Goal: Task Accomplishment & Management: Manage account settings

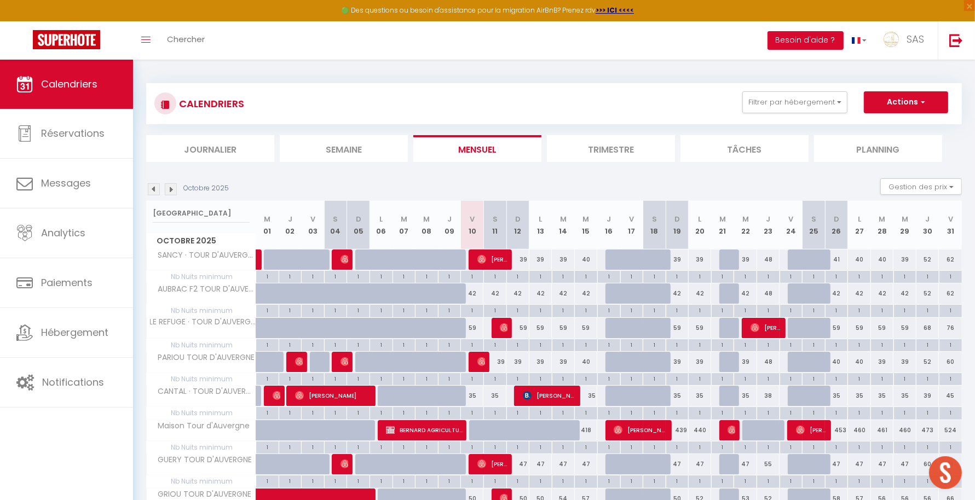
click at [860, 156] on li "Planning" at bounding box center [878, 148] width 128 height 27
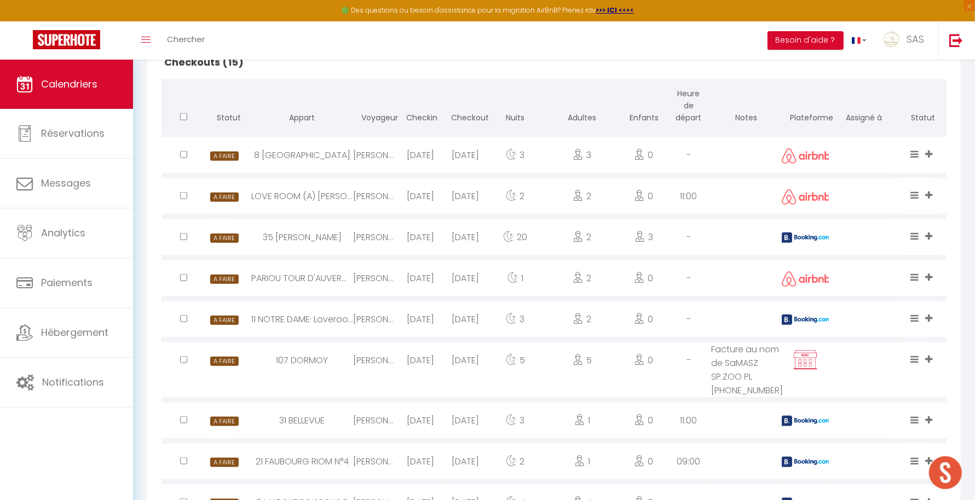
scroll to position [1087, 0]
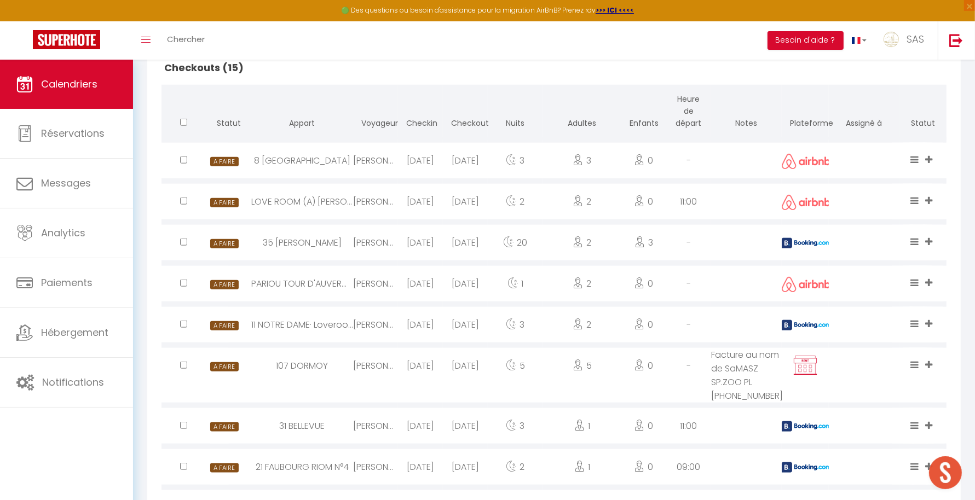
click at [805, 233] on div at bounding box center [805, 243] width 47 height 36
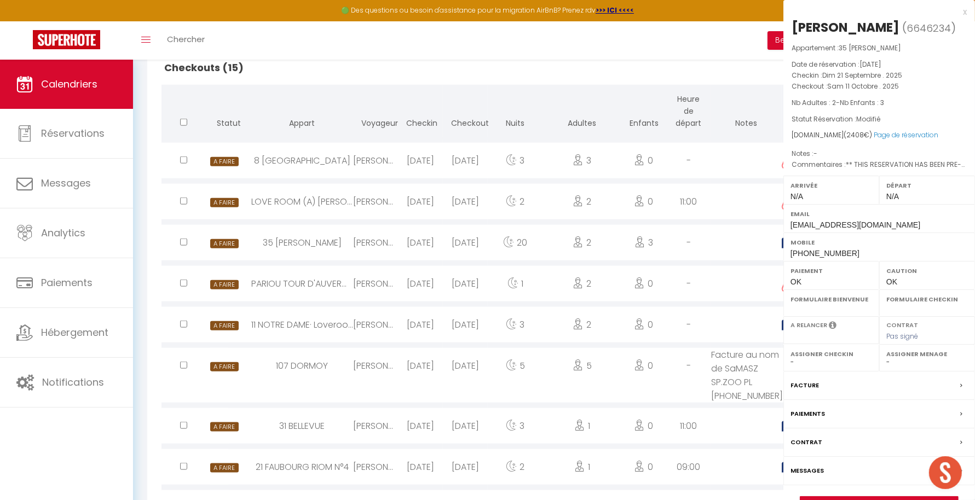
select select "0"
select select "1"
select select
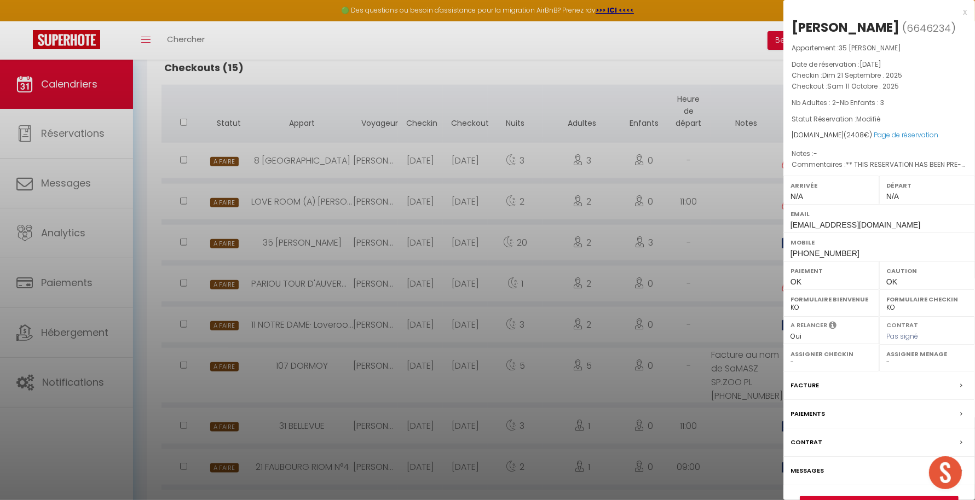
click at [727, 269] on div at bounding box center [487, 250] width 975 height 500
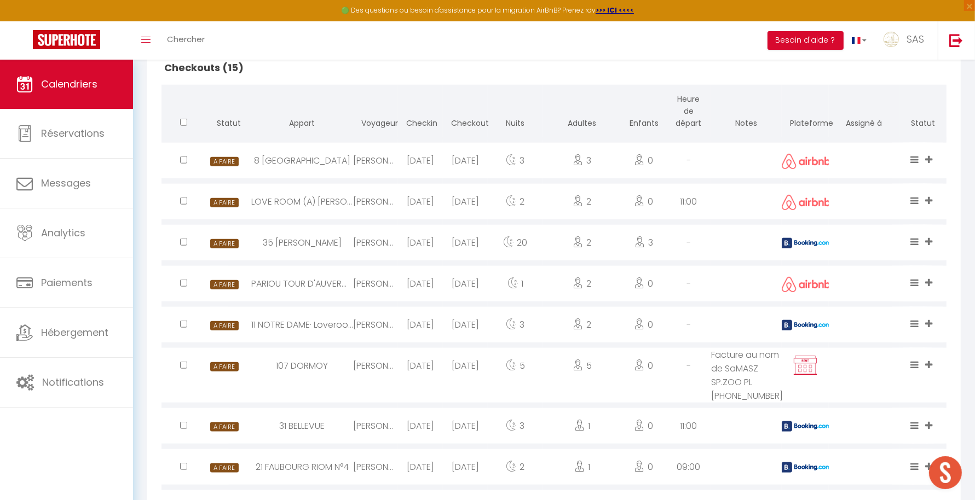
click at [804, 325] on img at bounding box center [806, 325] width 49 height 10
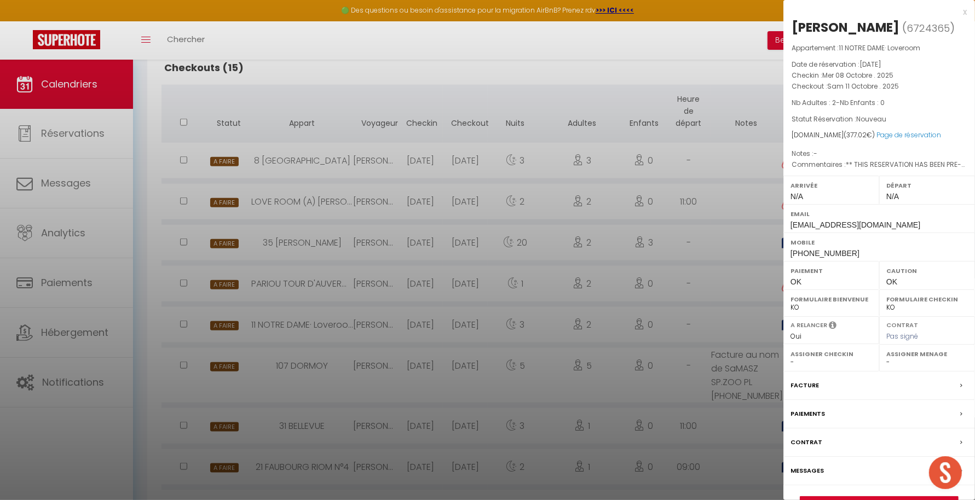
click at [695, 318] on div at bounding box center [487, 250] width 975 height 500
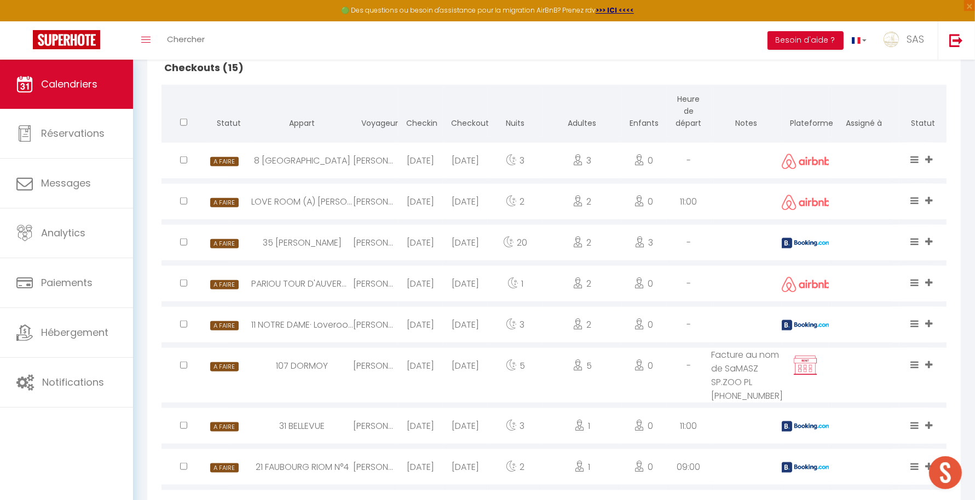
click at [802, 424] on img at bounding box center [806, 427] width 49 height 10
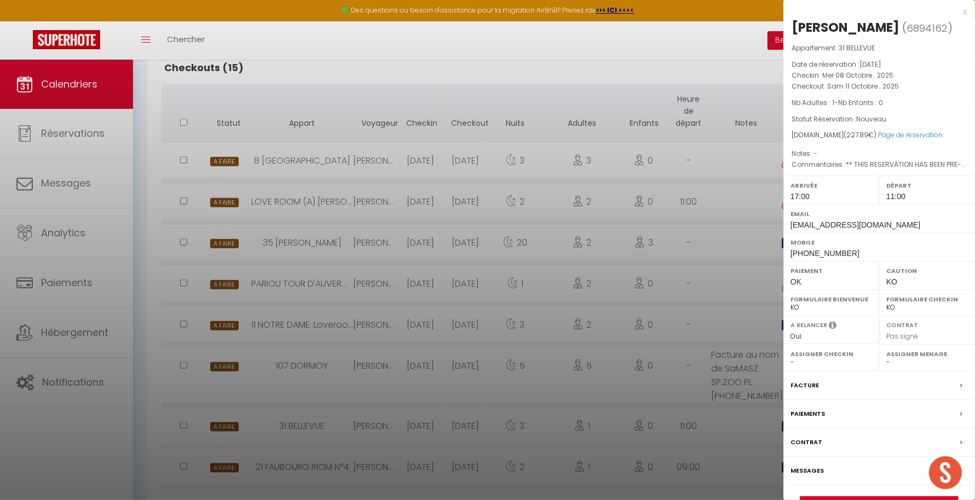
click at [719, 419] on div at bounding box center [487, 250] width 975 height 500
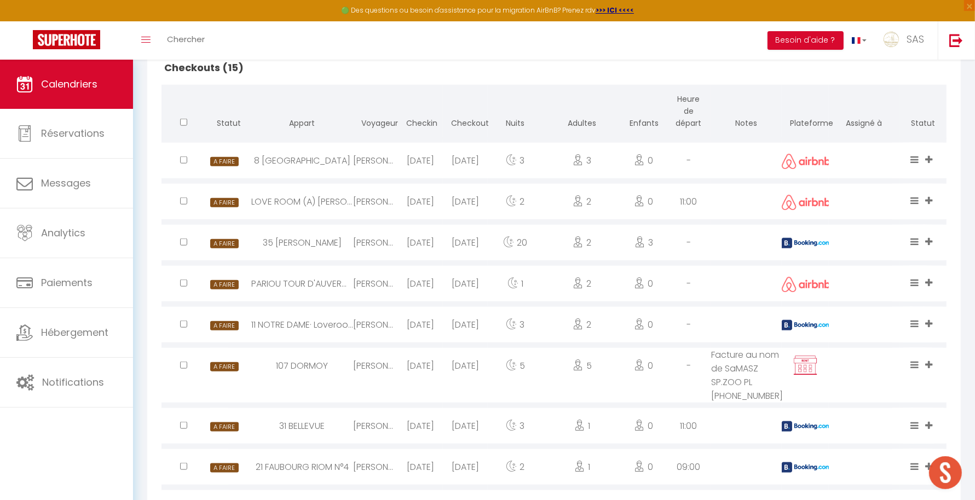
click at [801, 419] on div at bounding box center [805, 426] width 47 height 36
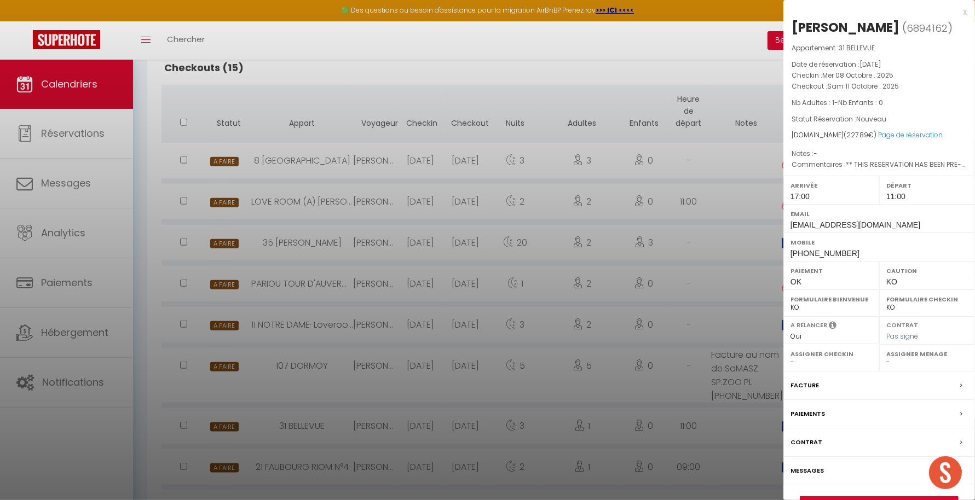
click at [686, 418] on div at bounding box center [487, 250] width 975 height 500
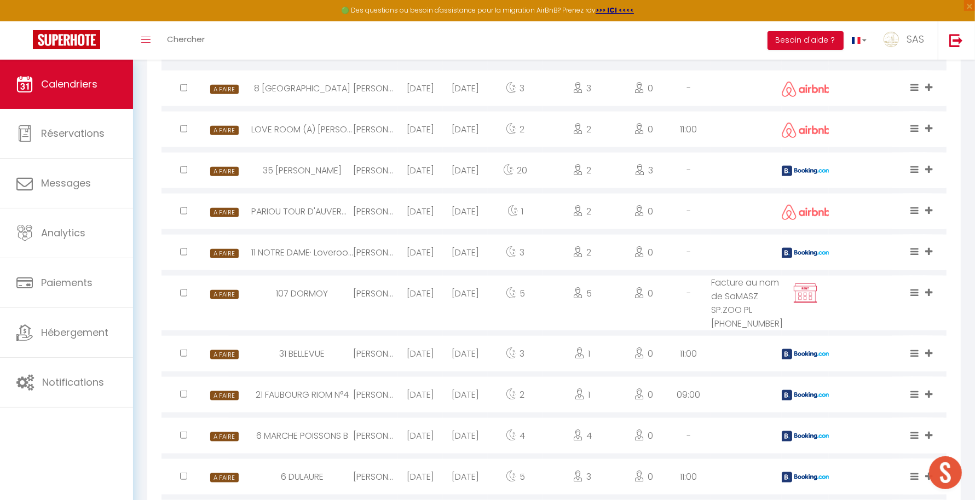
scroll to position [1190, 0]
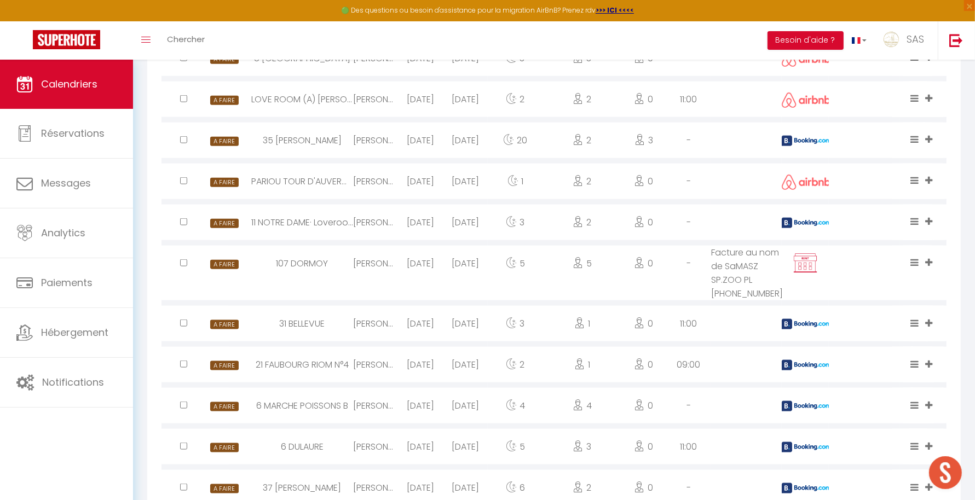
click at [822, 361] on img at bounding box center [806, 365] width 49 height 10
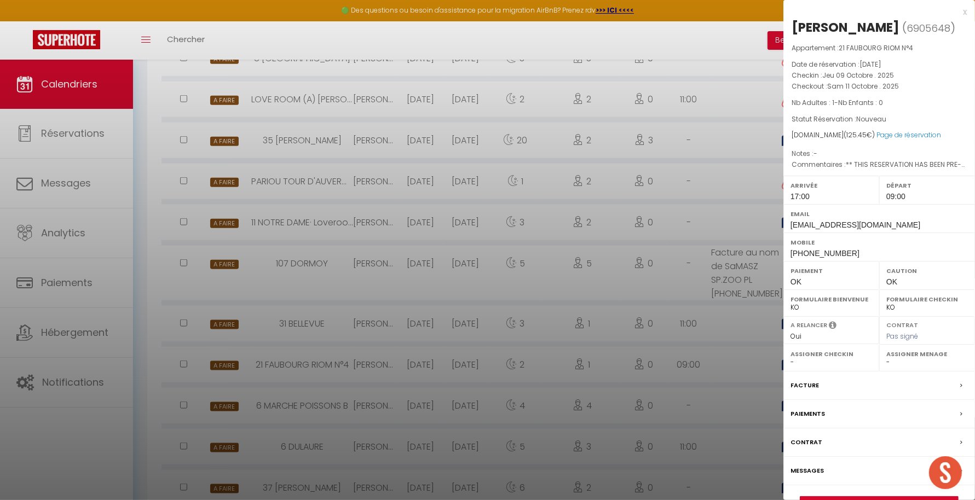
click at [716, 415] on div at bounding box center [487, 250] width 975 height 500
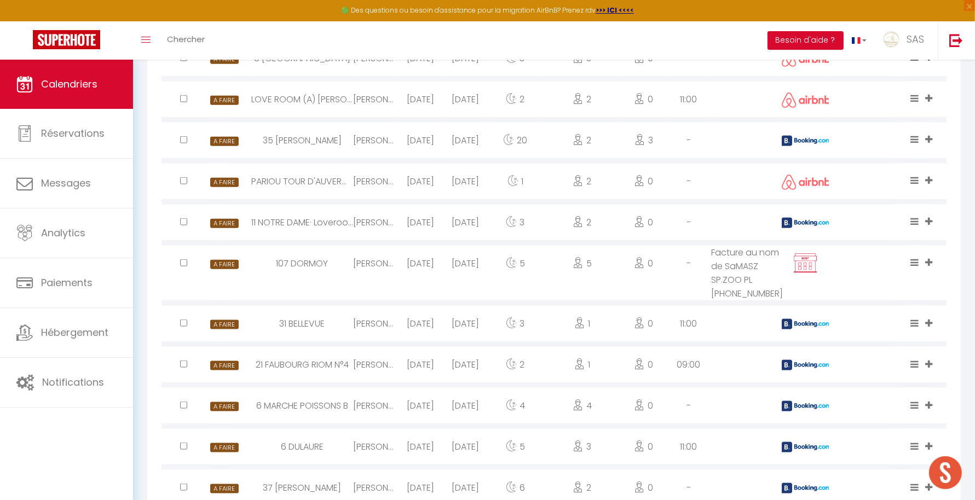
click at [799, 408] on img at bounding box center [806, 406] width 49 height 10
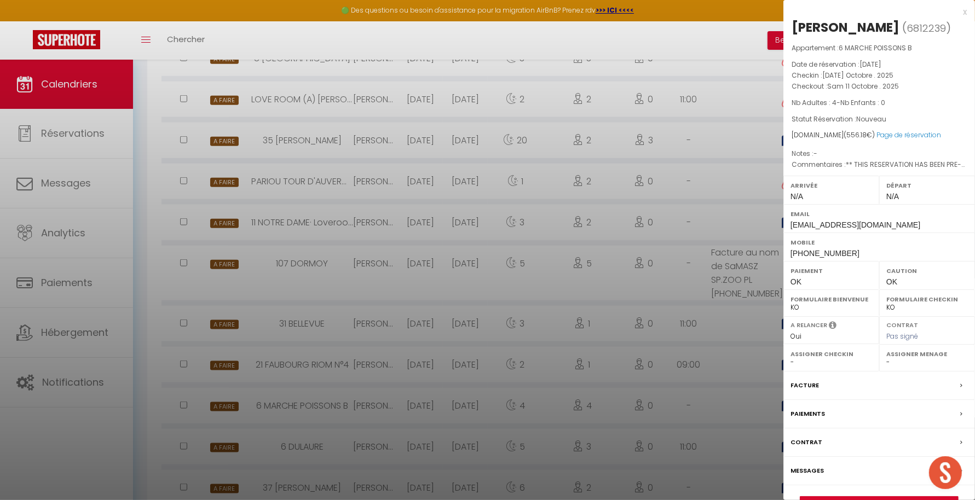
click at [718, 409] on div at bounding box center [487, 250] width 975 height 500
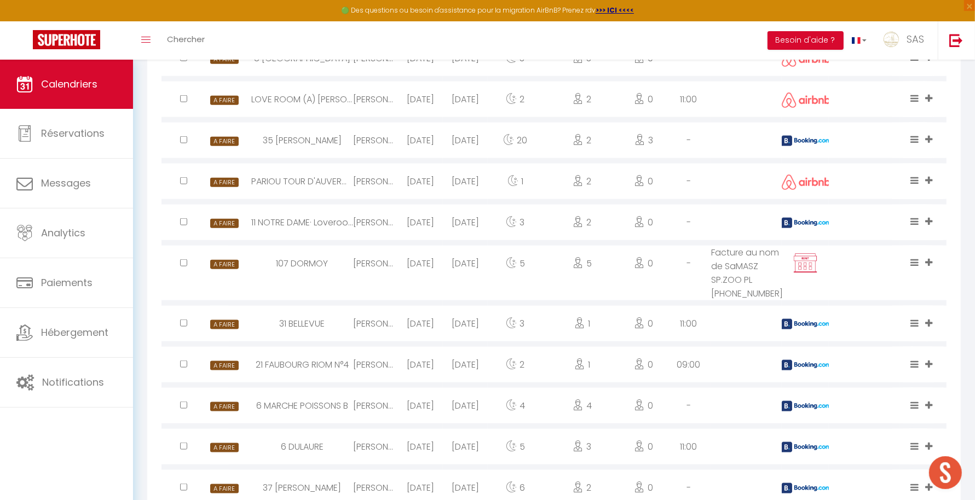
click at [796, 446] on img at bounding box center [806, 447] width 49 height 10
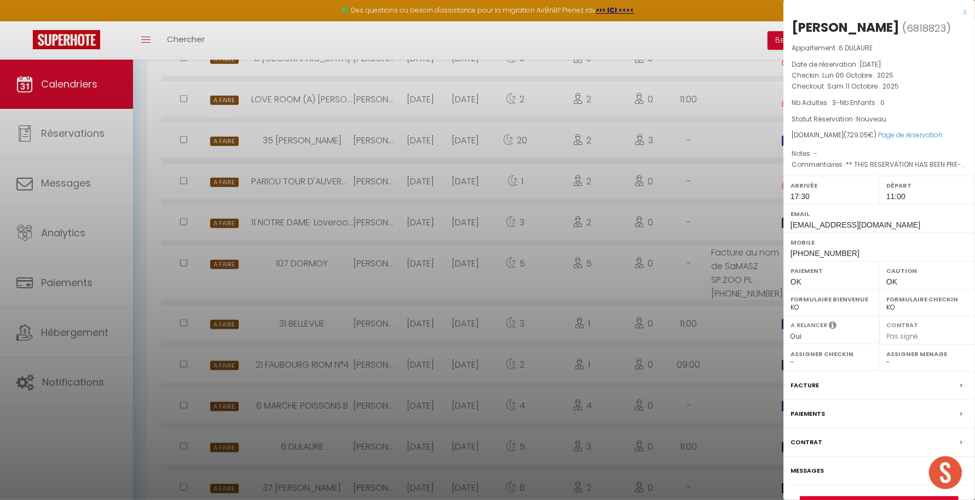
click at [705, 437] on div at bounding box center [487, 250] width 975 height 500
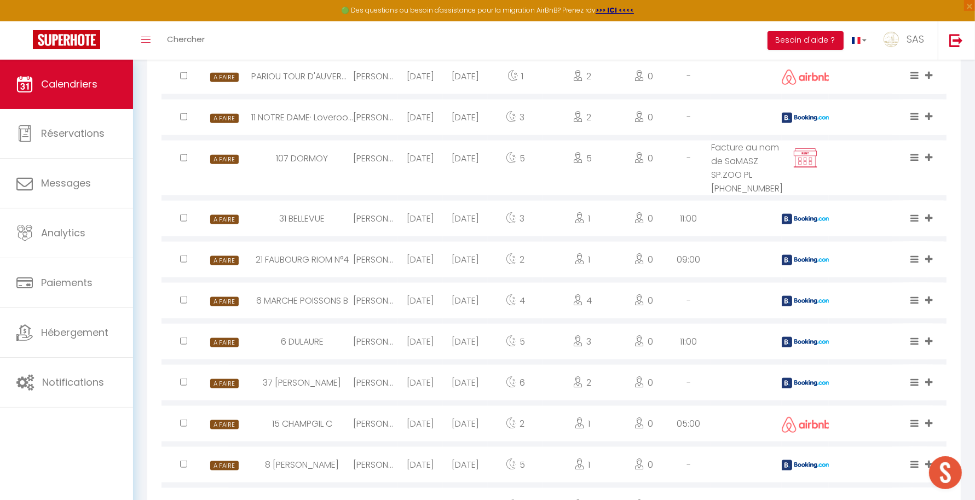
scroll to position [1310, 0]
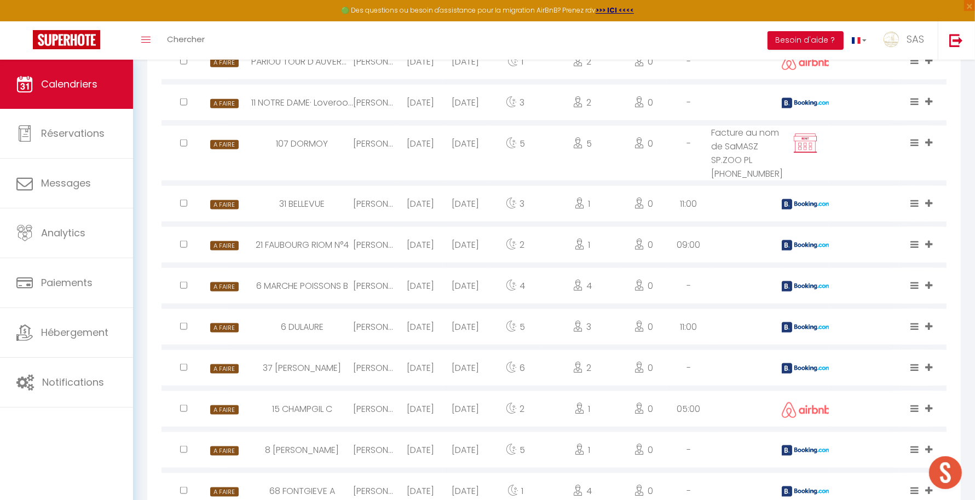
click at [803, 450] on img at bounding box center [806, 451] width 49 height 10
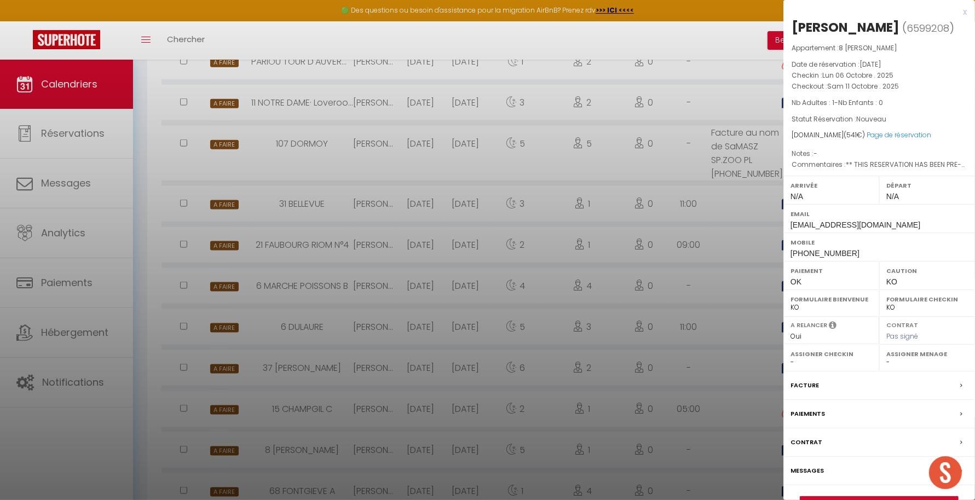
drag, startPoint x: 701, startPoint y: 435, endPoint x: 751, endPoint y: 427, distance: 51.1
click at [700, 435] on div at bounding box center [487, 250] width 975 height 500
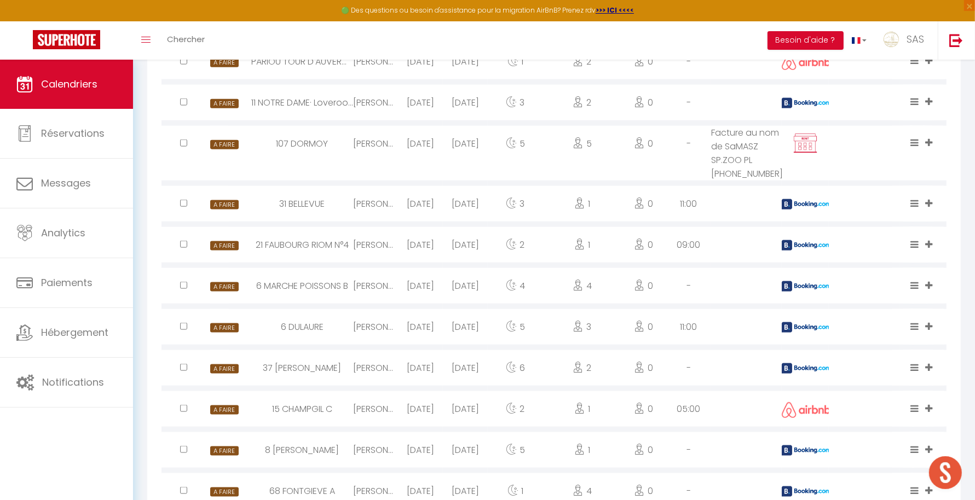
scroll to position [1394, 0]
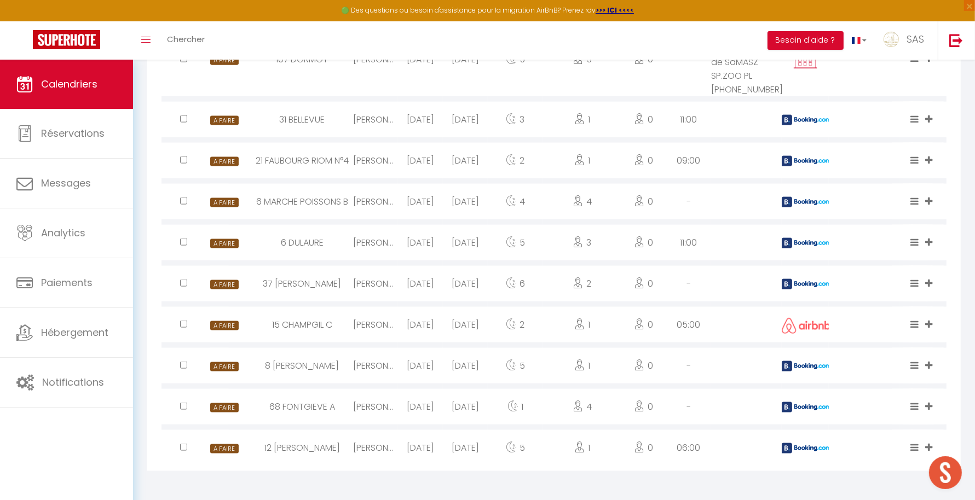
click at [815, 442] on div at bounding box center [805, 448] width 47 height 36
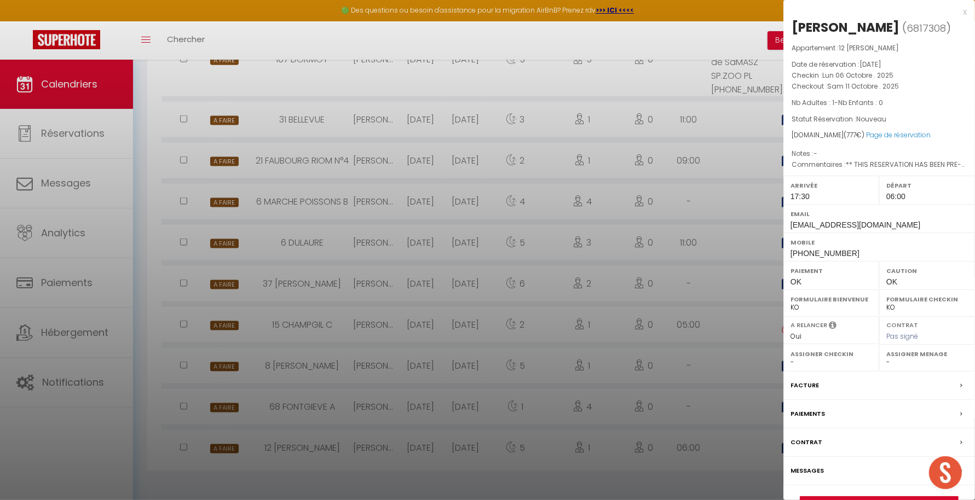
click at [699, 433] on div at bounding box center [487, 250] width 975 height 500
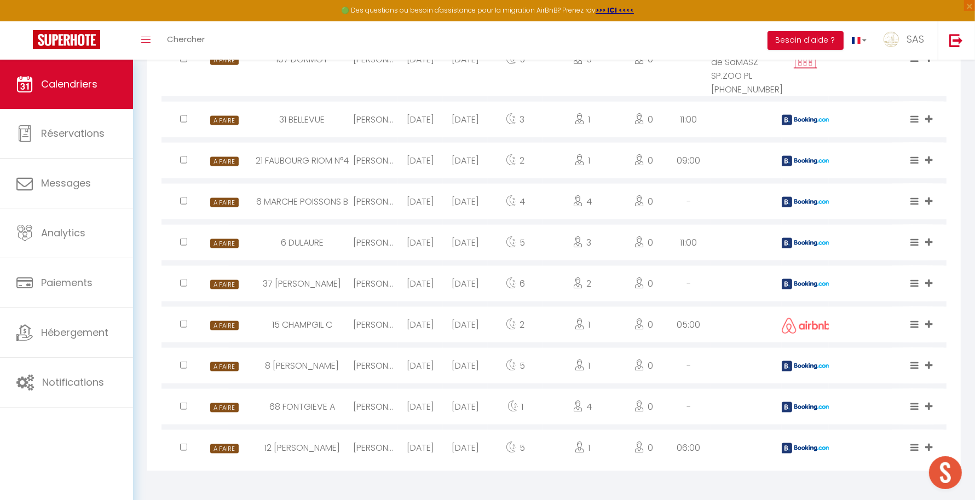
click at [796, 405] on img at bounding box center [806, 407] width 49 height 10
select select "0"
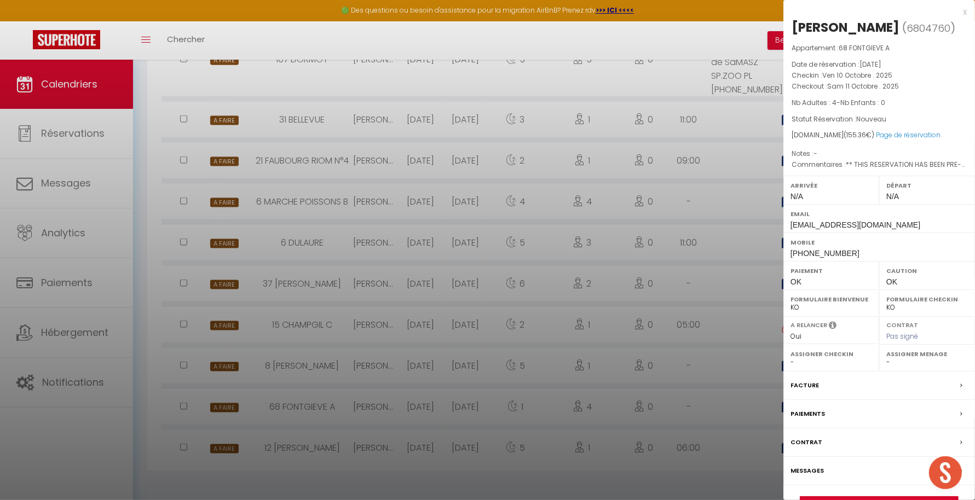
click at [703, 410] on div at bounding box center [487, 250] width 975 height 500
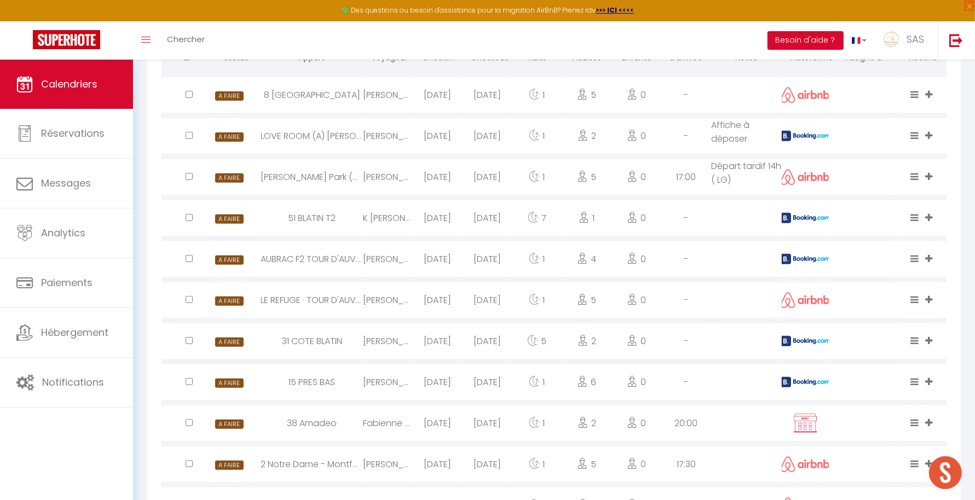
scroll to position [327, 0]
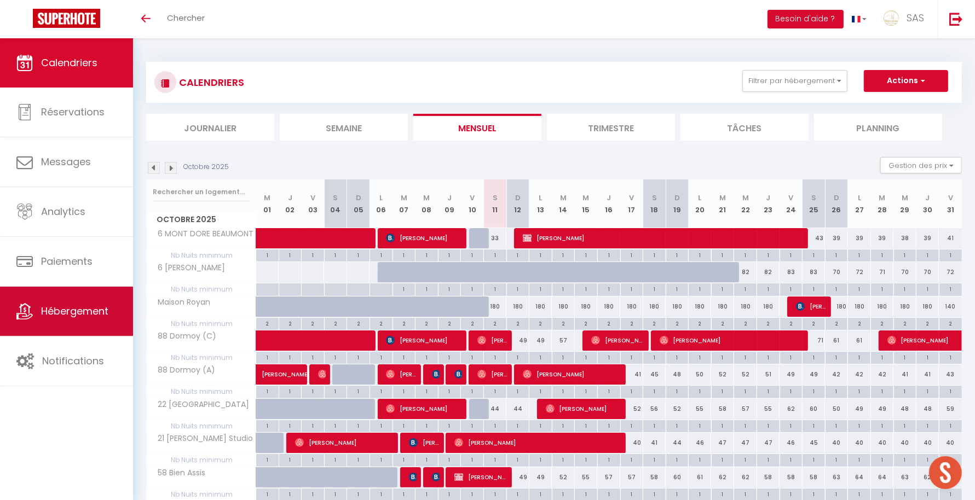
click at [96, 316] on span "Hébergement" at bounding box center [74, 311] width 67 height 14
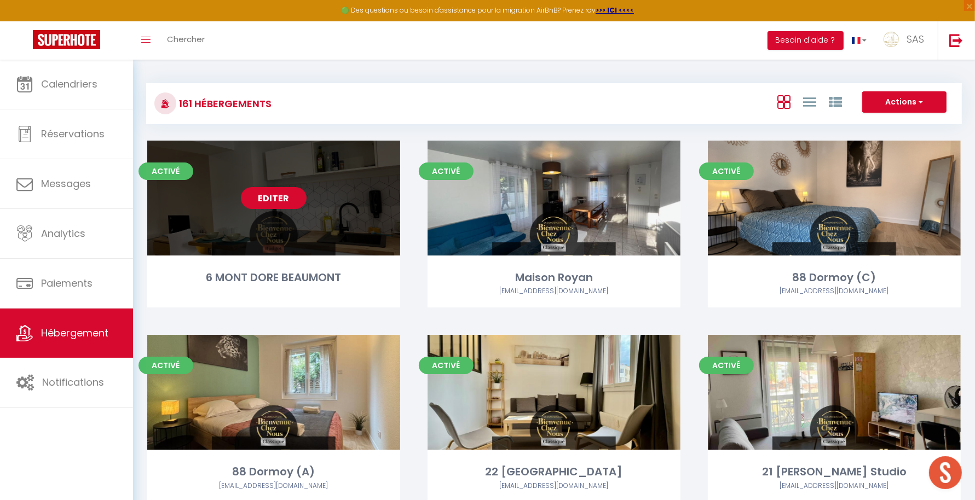
click at [264, 203] on link "Editer" at bounding box center [274, 198] width 66 height 22
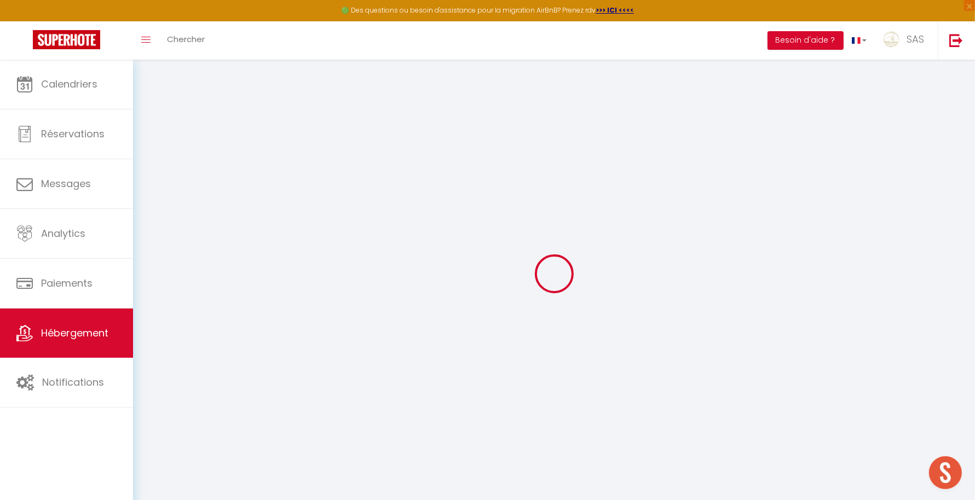
type input "6 MONT DORE BEAUMONT"
type input "PARANT"
type input "NADEGE"
type input "9 AVENUE DES ETATS UNIS"
type input "63000"
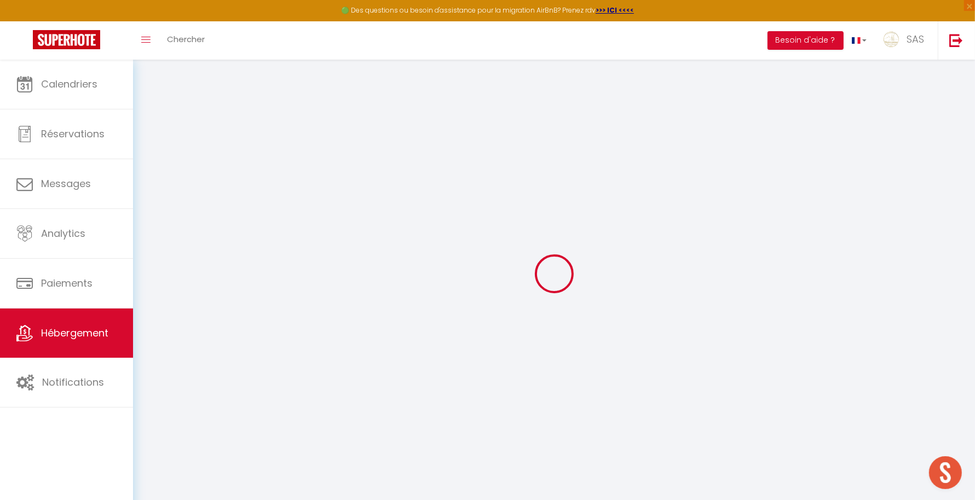
type input "CLERMONT FERRAND"
select select "2"
type input "35"
type input "31"
type input "5"
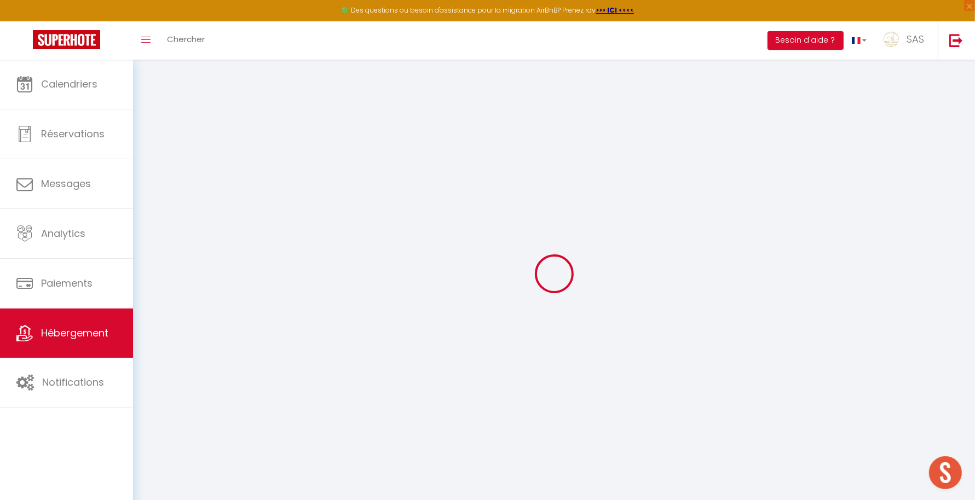
type input "4"
type input "500"
select select
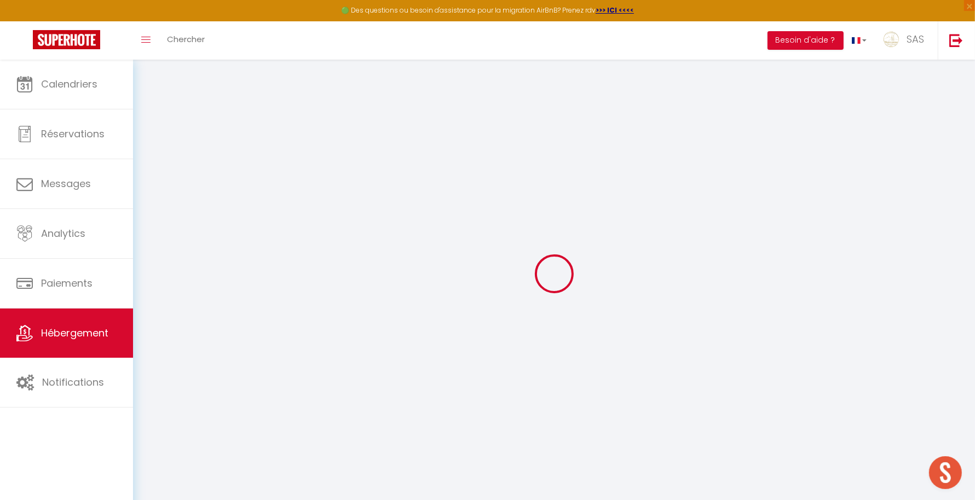
select select
type input "6 Avenue du Mont Dore"
type input "63110"
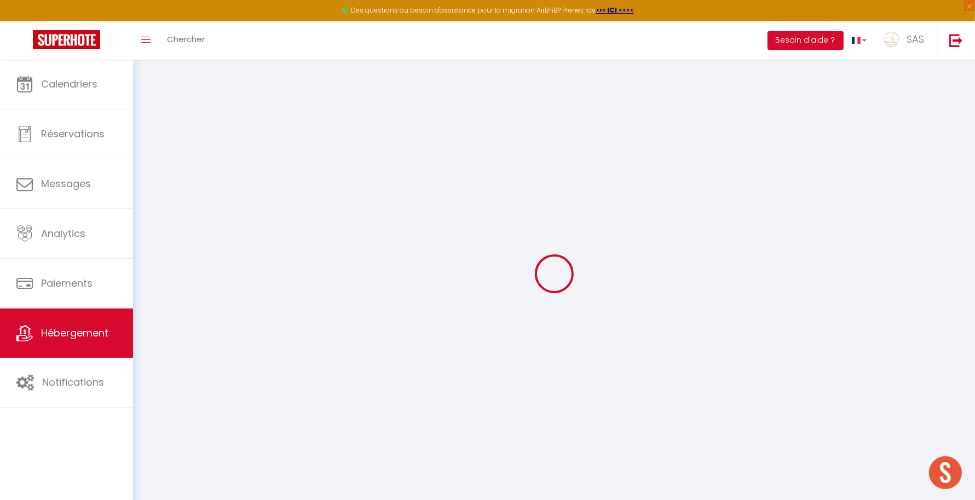
type input "Beaumont"
type input "[EMAIL_ADDRESS][DOMAIN_NAME]"
select select
checkbox input "false"
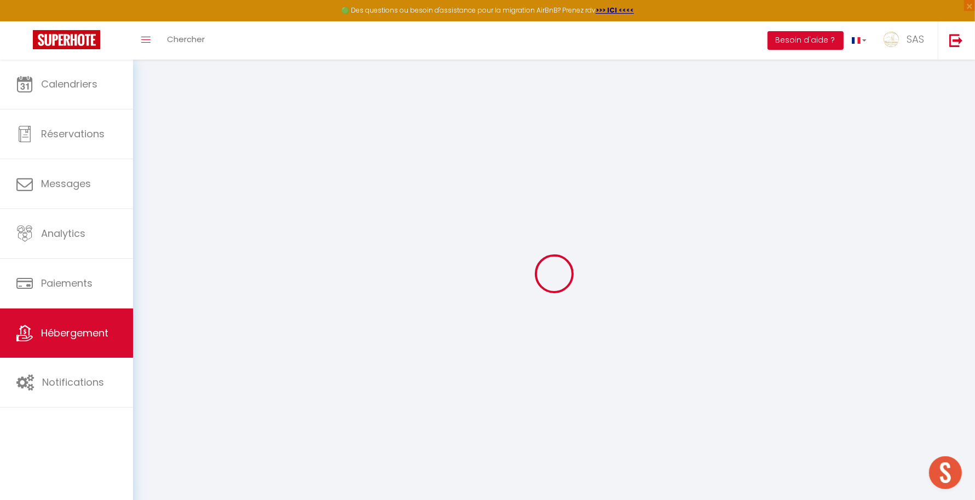
checkbox input "false"
radio input "true"
type input "24"
type input "0"
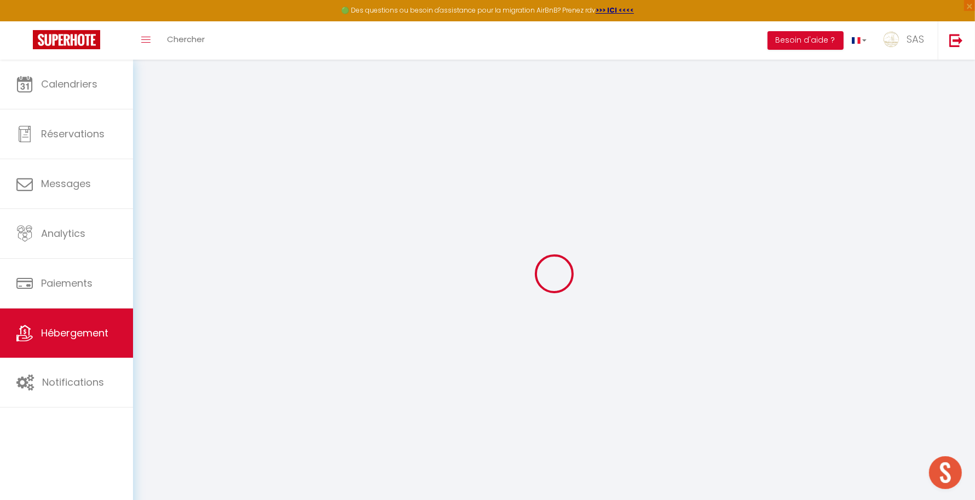
type input "0"
select select
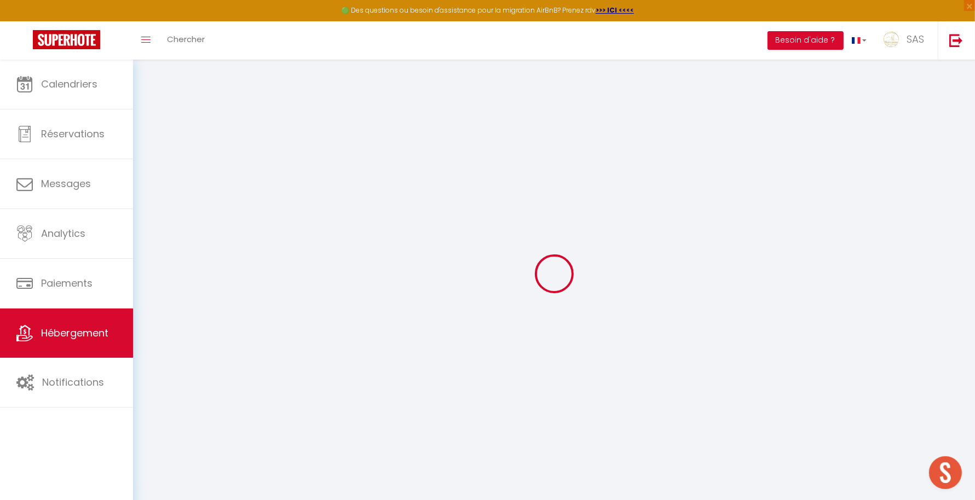
checkbox input "false"
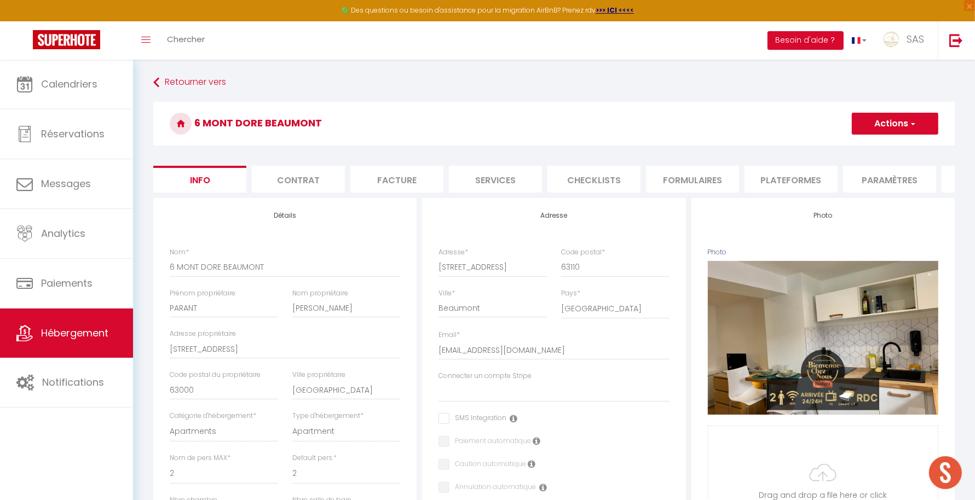
select select
checkbox input "false"
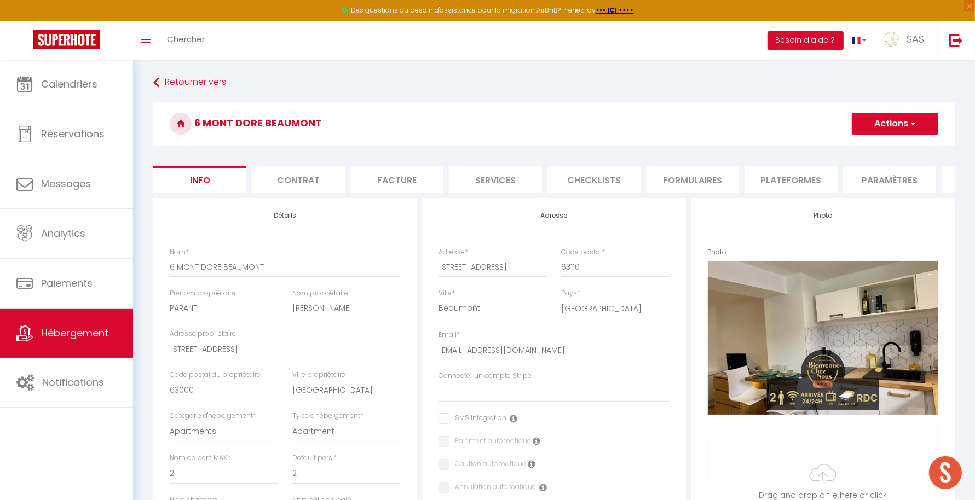
checkbox input "false"
click at [515, 182] on li "Services" at bounding box center [495, 179] width 93 height 27
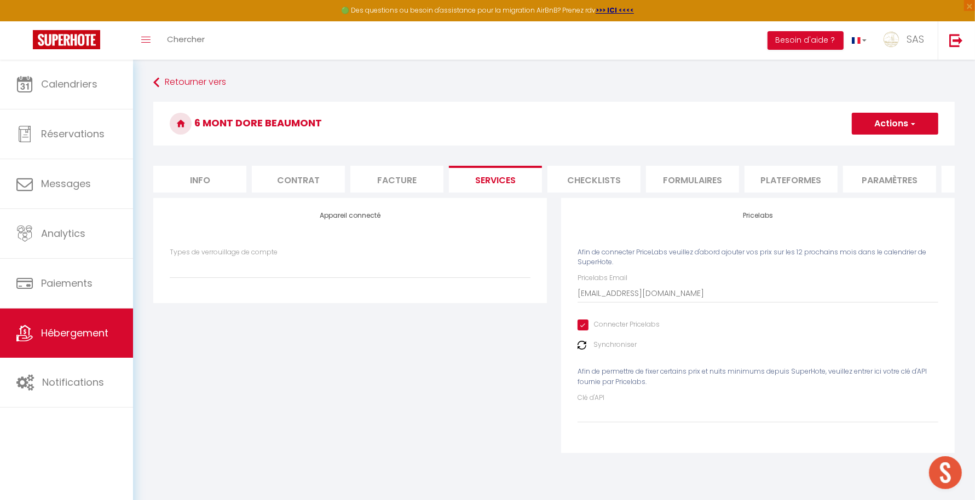
select select
click at [589, 331] on input "Connecter Pricelabs" at bounding box center [619, 325] width 82 height 11
checkbox input "false"
select select
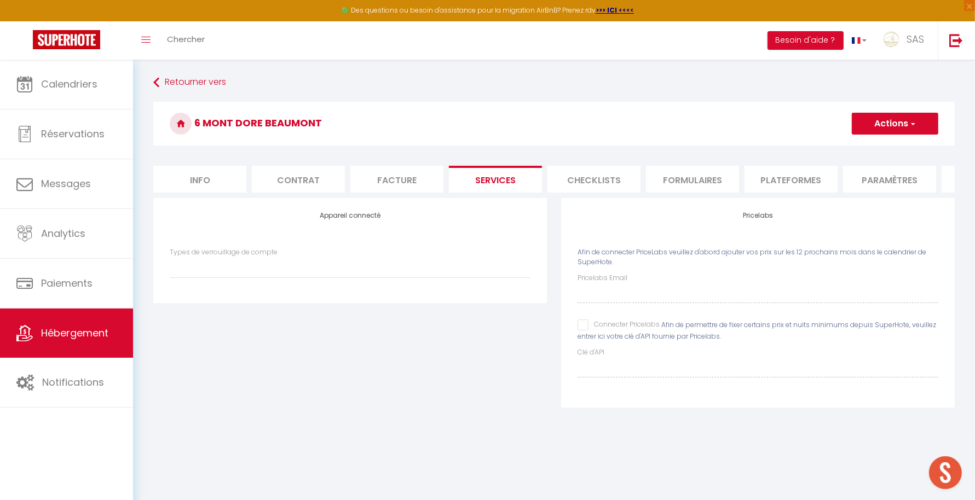
click at [895, 120] on button "Actions" at bounding box center [895, 124] width 87 height 22
click at [868, 148] on link "Enregistrer" at bounding box center [894, 148] width 87 height 14
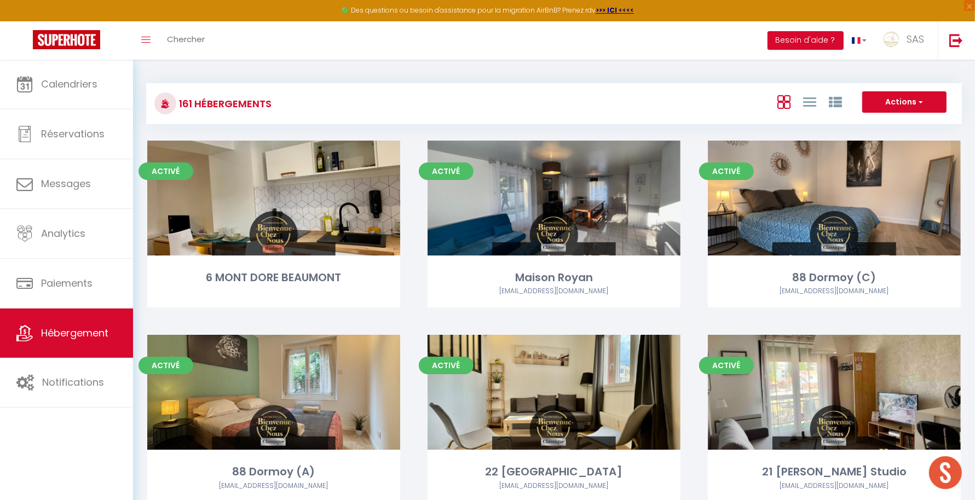
scroll to position [10158, 0]
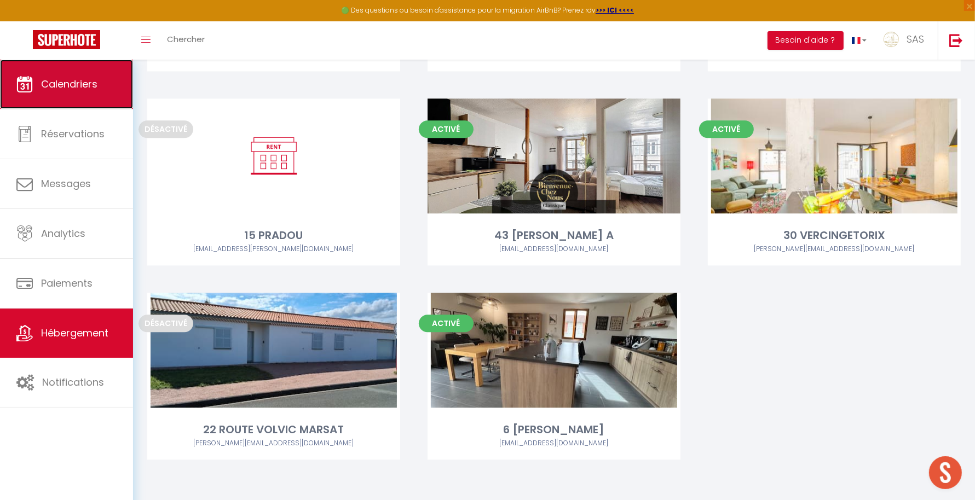
click at [100, 84] on link "Calendriers" at bounding box center [66, 84] width 133 height 49
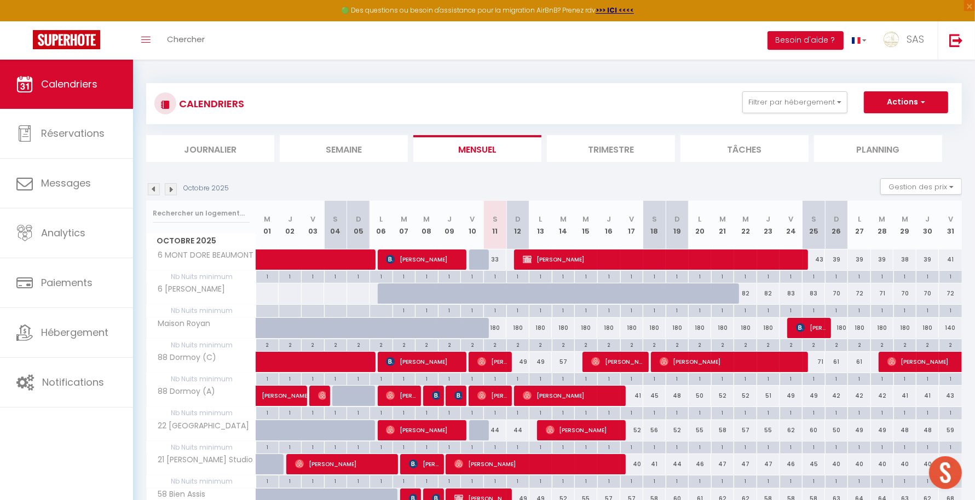
click at [188, 229] on th "Octobre 2025" at bounding box center [202, 225] width 110 height 49
click at [190, 210] on input "text" at bounding box center [201, 214] width 97 height 20
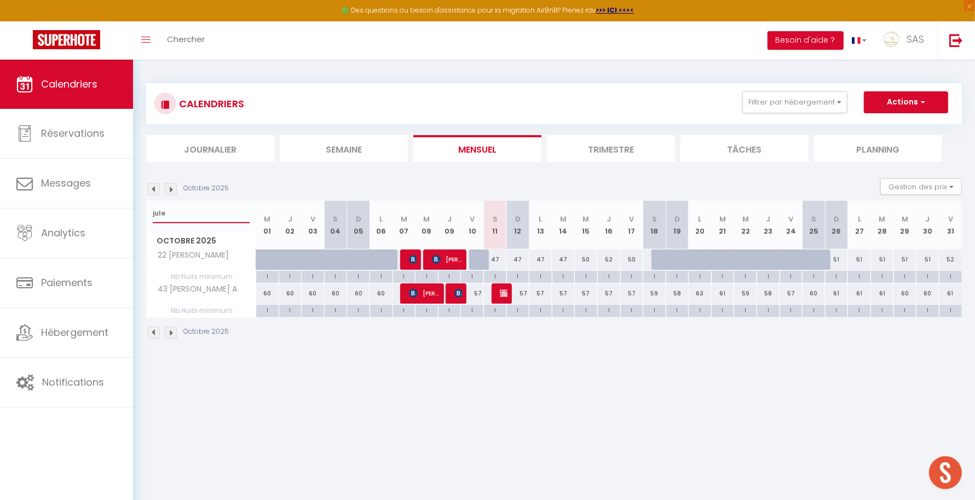
type input "jule"
